Goal: Task Accomplishment & Management: Use online tool/utility

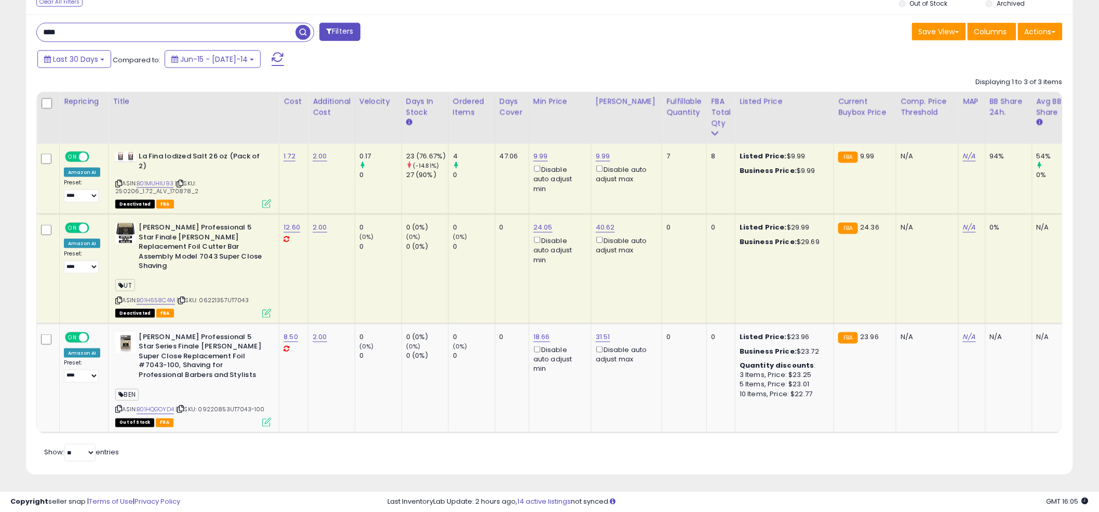
scroll to position [213, 608]
paste input "******"
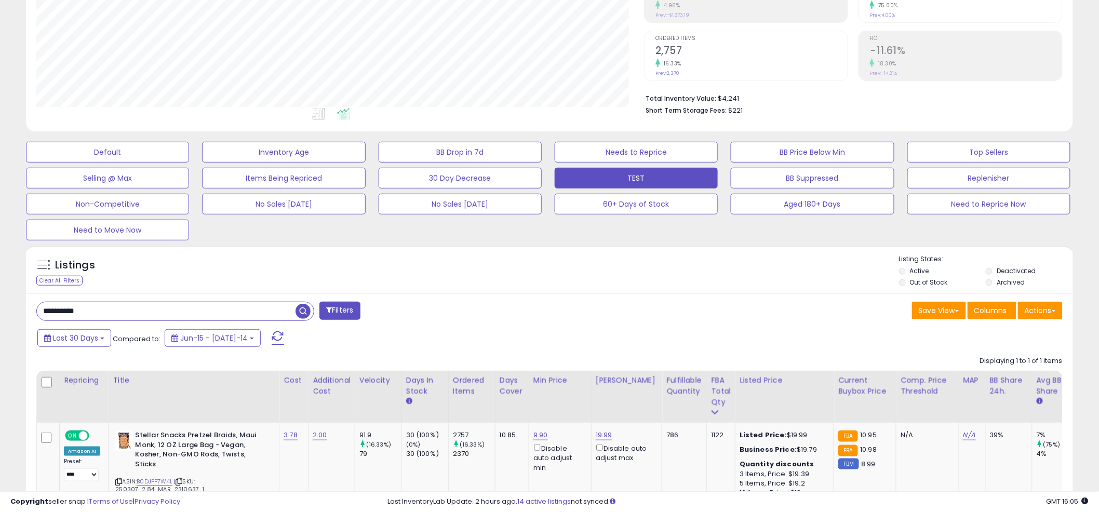
click at [560, 246] on div "Listings Clear All Filters" at bounding box center [549, 270] width 1047 height 48
click at [546, 246] on div "Listings Clear All Filters" at bounding box center [549, 270] width 1047 height 48
click at [543, 264] on div "Listings Clear All Filters Listing States:" at bounding box center [549, 272] width 1047 height 35
click at [128, 304] on input "**********" at bounding box center [166, 311] width 259 height 18
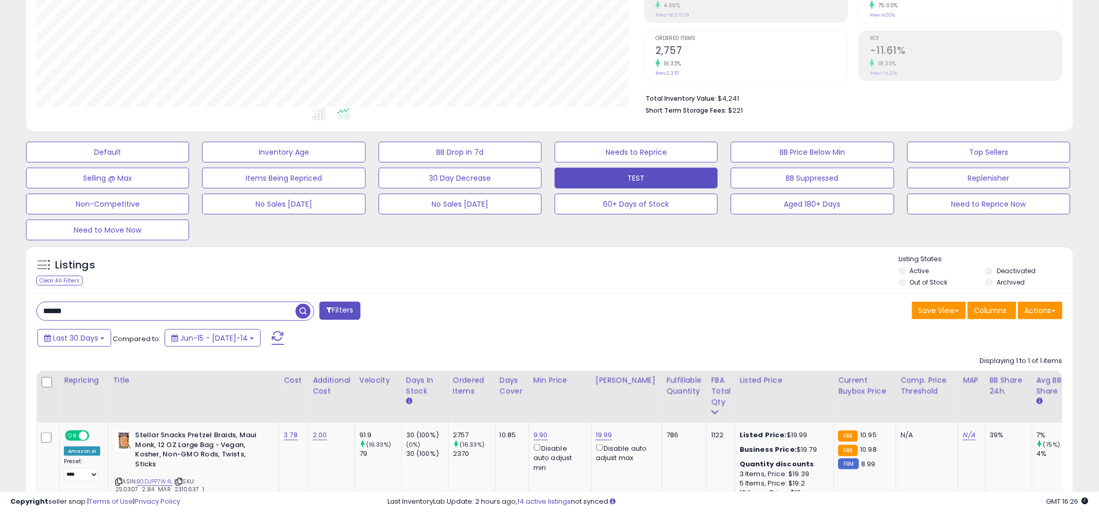
type input "******"
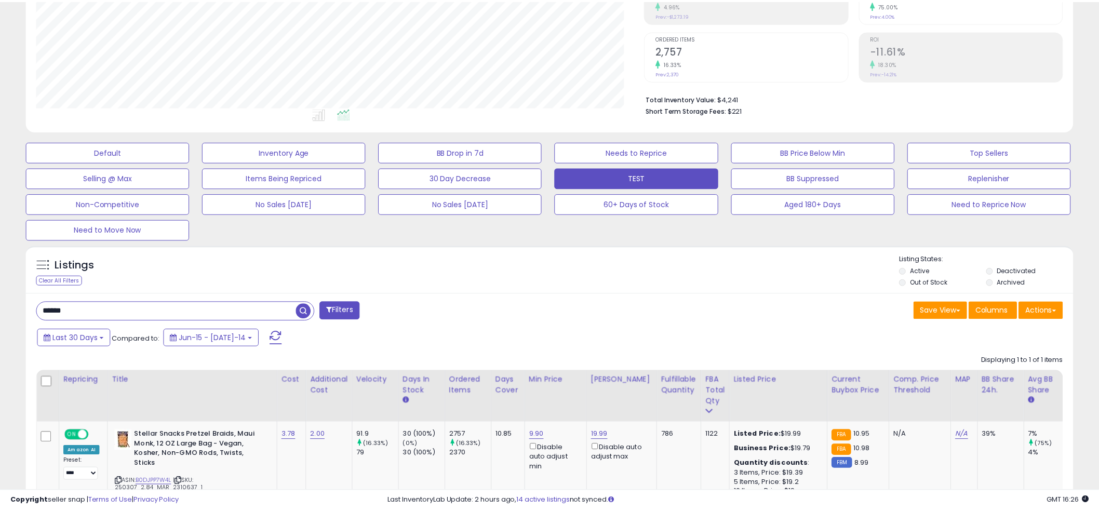
scroll to position [213, 613]
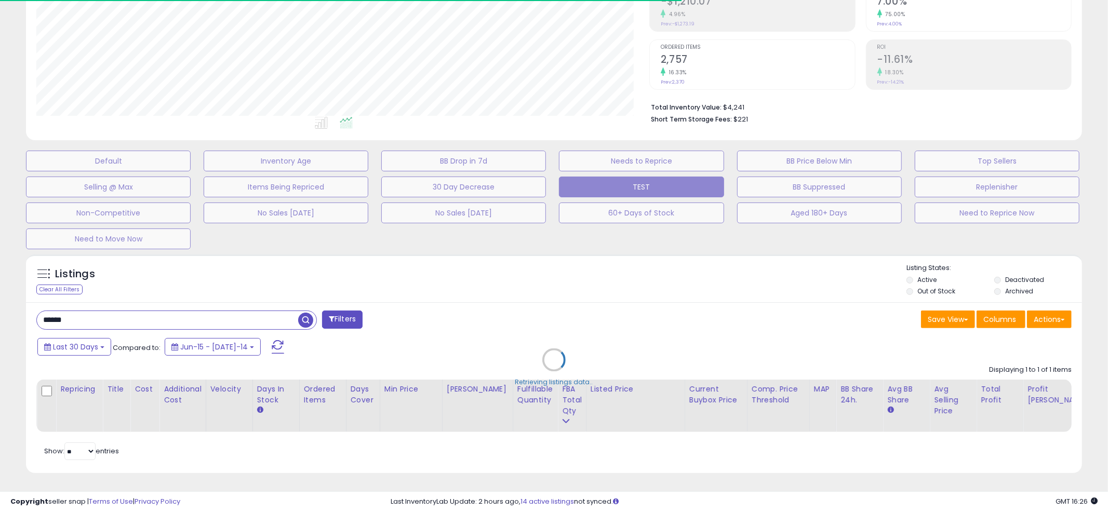
click at [549, 262] on div "Retrieving listings data.." at bounding box center [554, 367] width 1072 height 237
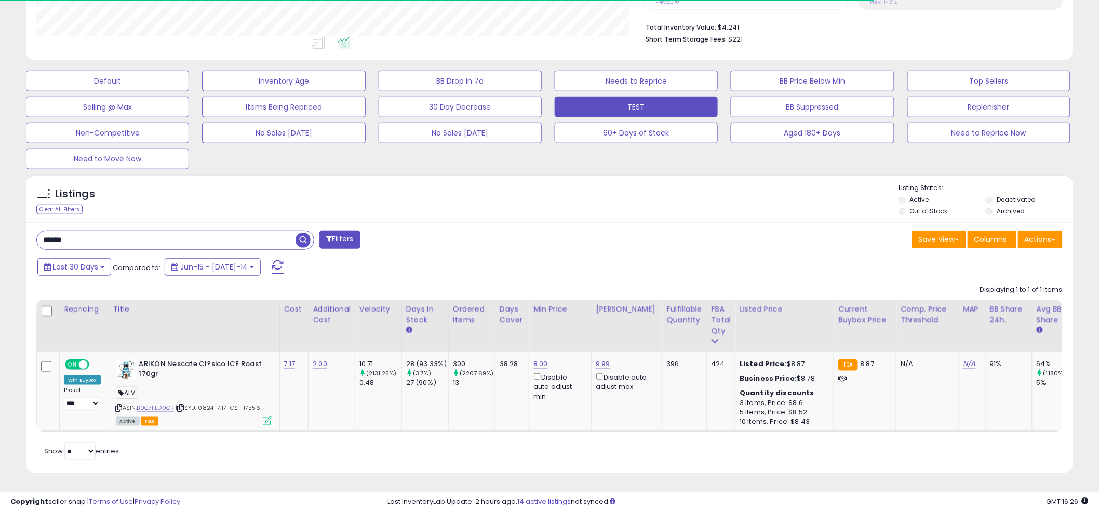
scroll to position [265, 0]
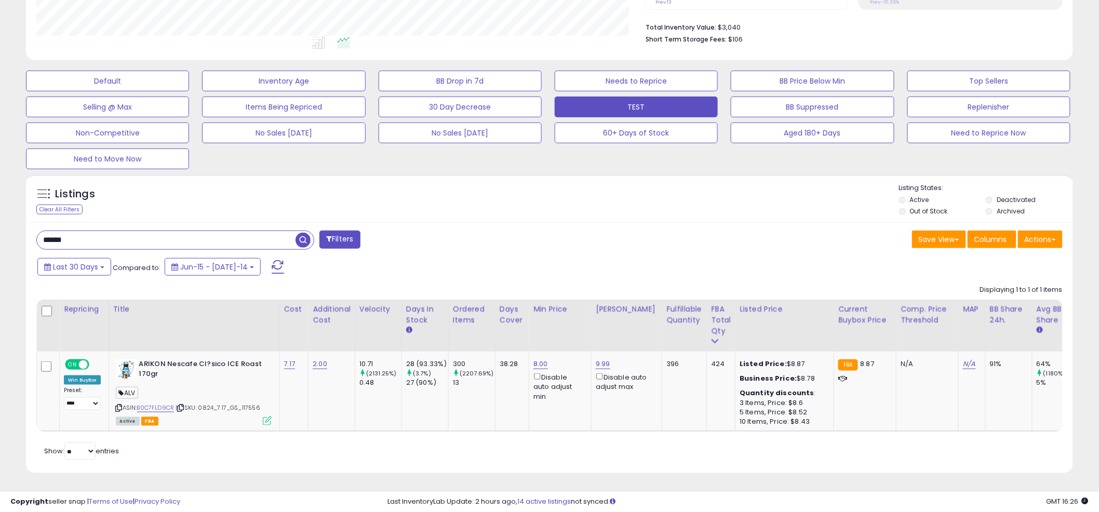
click at [517, 183] on div "Listings Clear All Filters Listing States:" at bounding box center [549, 200] width 1047 height 35
click at [150, 404] on link "B0C7FLD9CR" at bounding box center [155, 408] width 37 height 9
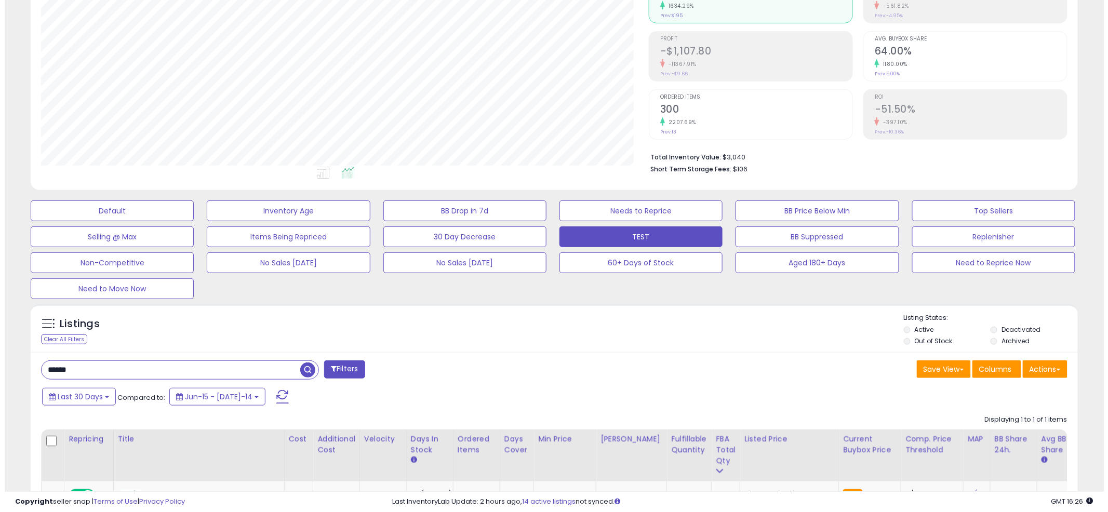
scroll to position [0, 0]
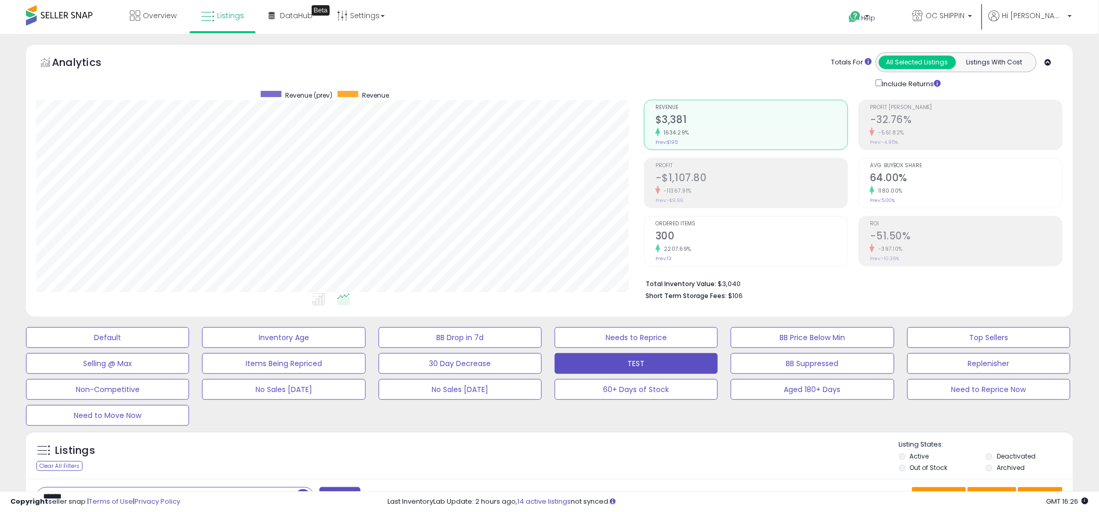
click at [657, 231] on h2 "300" at bounding box center [752, 237] width 192 height 14
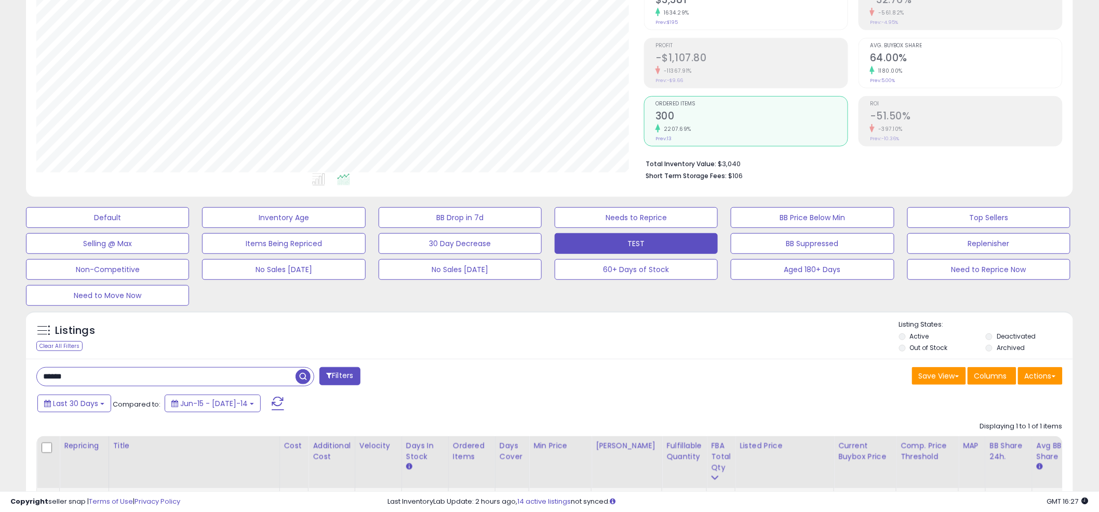
scroll to position [265, 0]
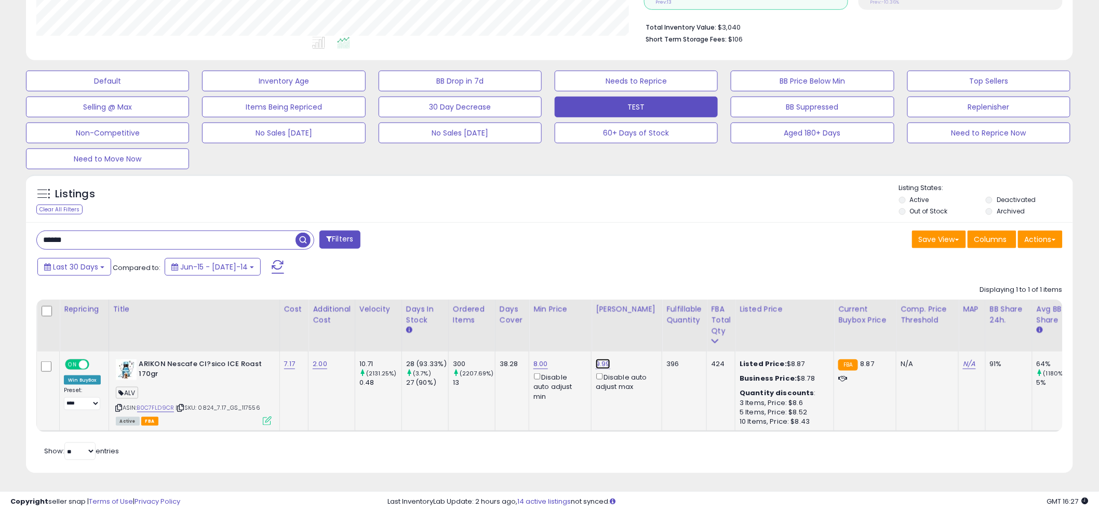
click at [609, 359] on link "9.99" at bounding box center [603, 364] width 15 height 10
drag, startPoint x: 576, startPoint y: 321, endPoint x: 469, endPoint y: 320, distance: 107.0
click at [468, 322] on table "Repricing Title" at bounding box center [754, 366] width 1437 height 132
type input "*"
click button "submit" at bounding box center [635, 328] width 18 height 16
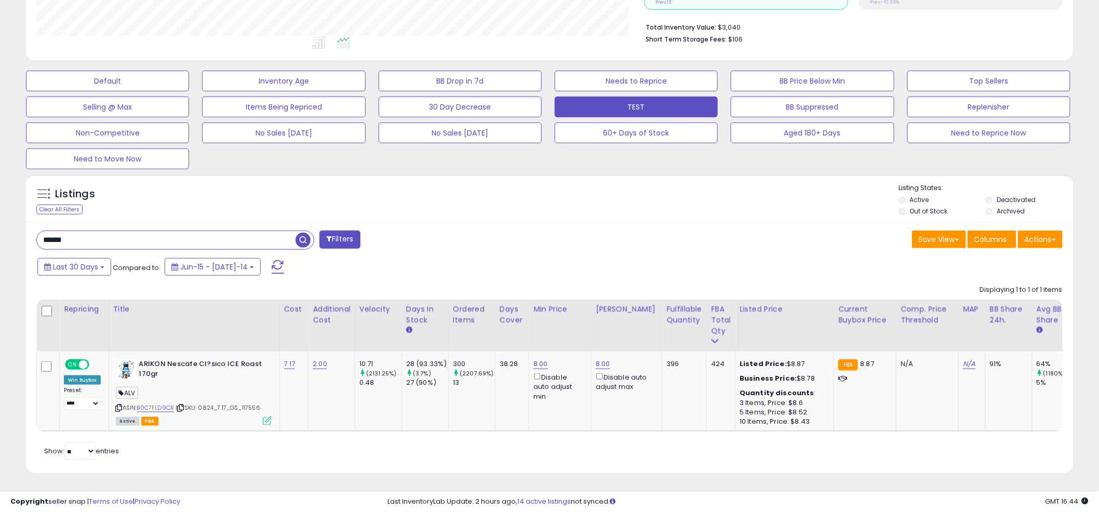
click at [541, 183] on div "Listings Clear All Filters Listing States:" at bounding box center [549, 200] width 1047 height 35
click at [589, 247] on div "****** Filters Save View Save As New View Update Current View" at bounding box center [549, 347] width 1047 height 251
click at [539, 196] on div "Listings Clear All Filters Listing States:" at bounding box center [549, 200] width 1047 height 35
